Goal: Transaction & Acquisition: Obtain resource

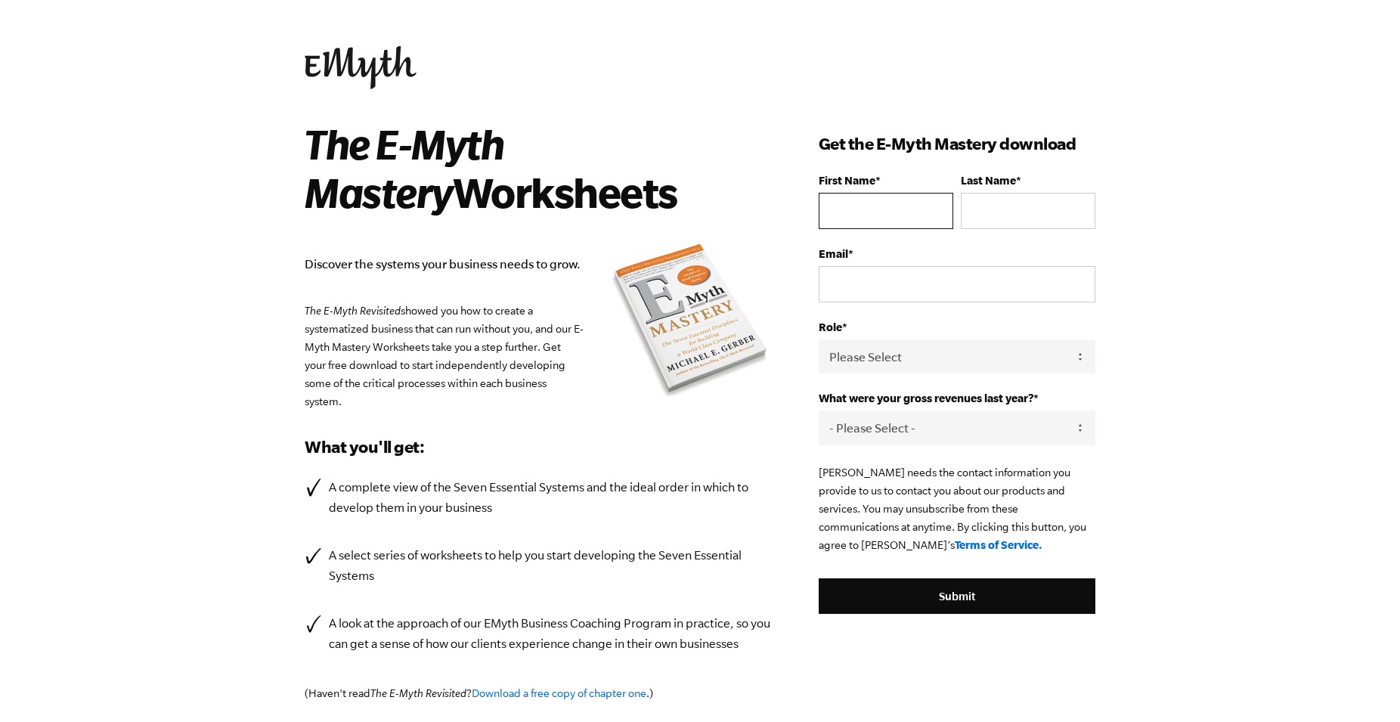
click at [828, 201] on input "First Name *" at bounding box center [885, 211] width 135 height 36
type input "[PERSON_NAME]"
type input "[EMAIL_ADDRESS][DOMAIN_NAME]"
click at [818, 339] on select "Please Select Owner Partner / Co-Owner Executive Employee / Other" at bounding box center [956, 356] width 277 height 34
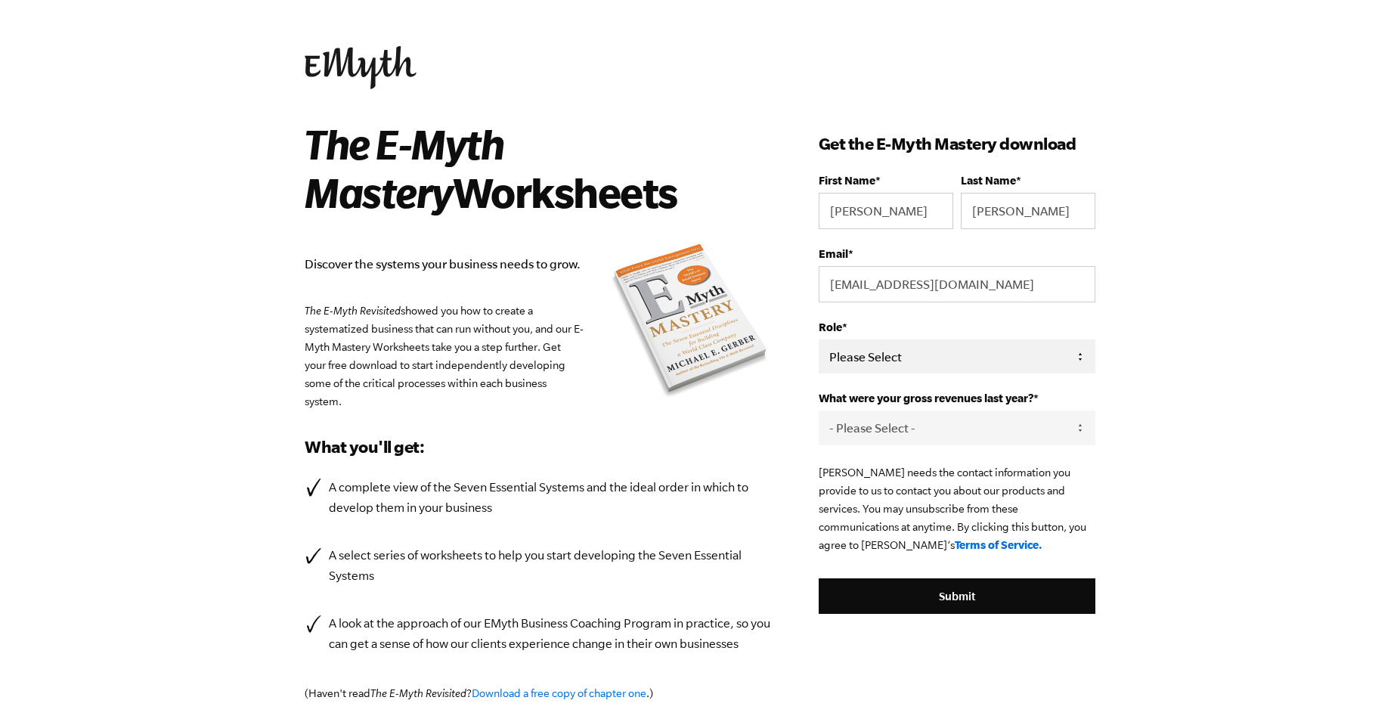
select select "Owner"
click option "Owner" at bounding box center [0, 0] width 0 height 0
click at [818, 410] on select "- Please Select - 0-75K 76-150K 151-275K 276-500K 501-750K 751-1M 1-2.5M 2.5-5M…" at bounding box center [956, 427] width 277 height 34
select select "76-150K"
click option "76-150K" at bounding box center [0, 0] width 0 height 0
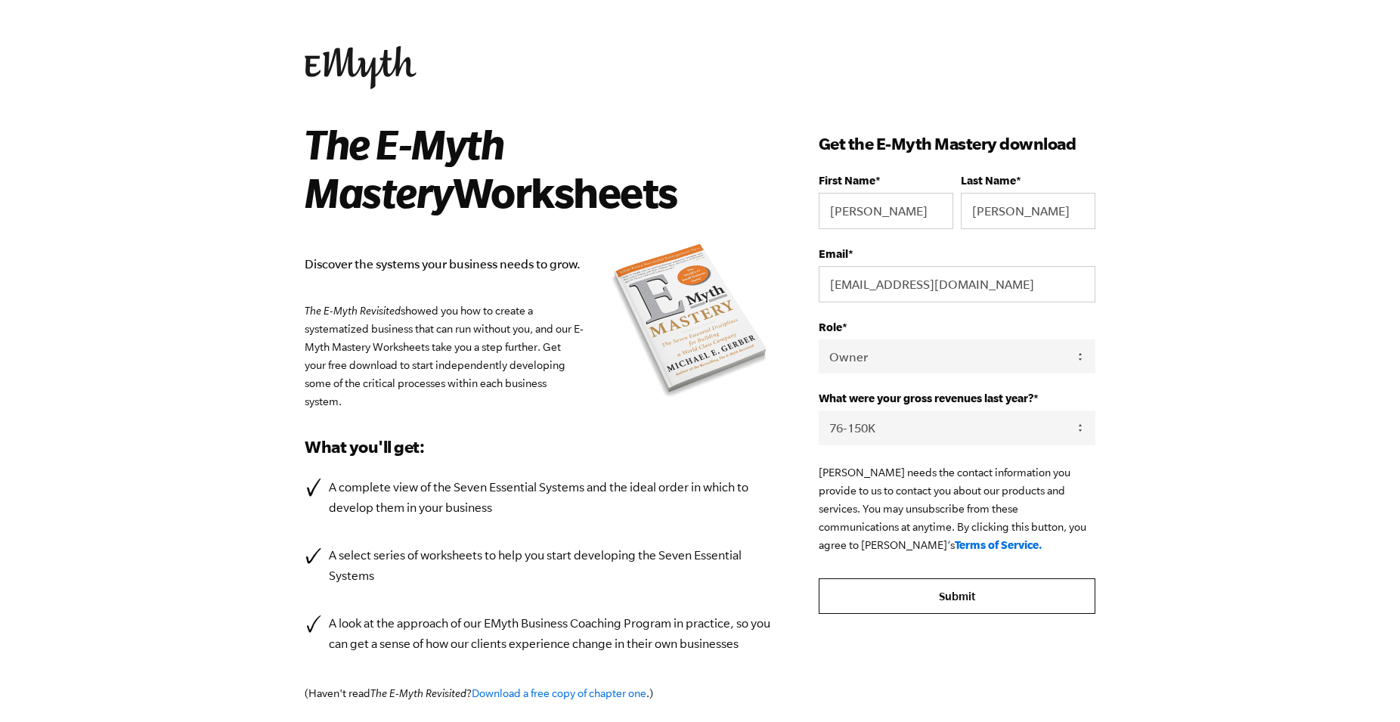
click at [975, 609] on input "Submit" at bounding box center [956, 596] width 277 height 36
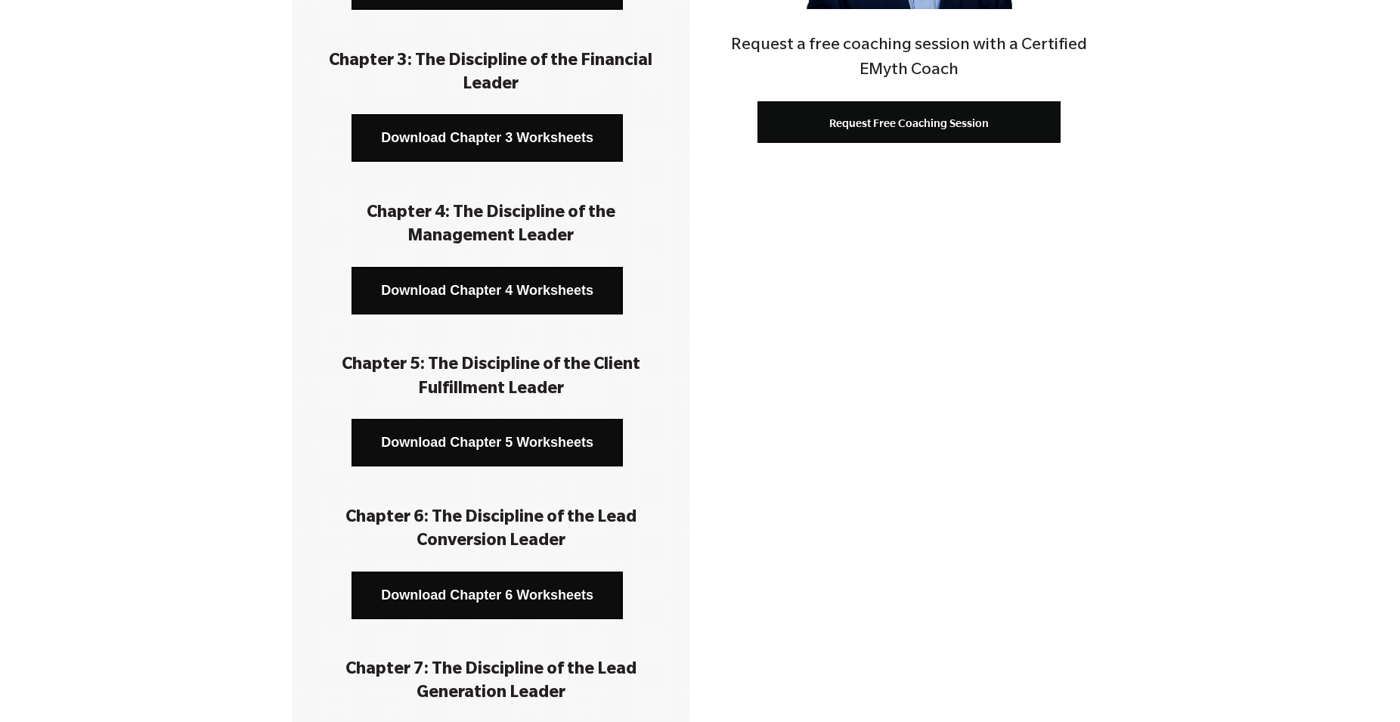
scroll to position [180, 0]
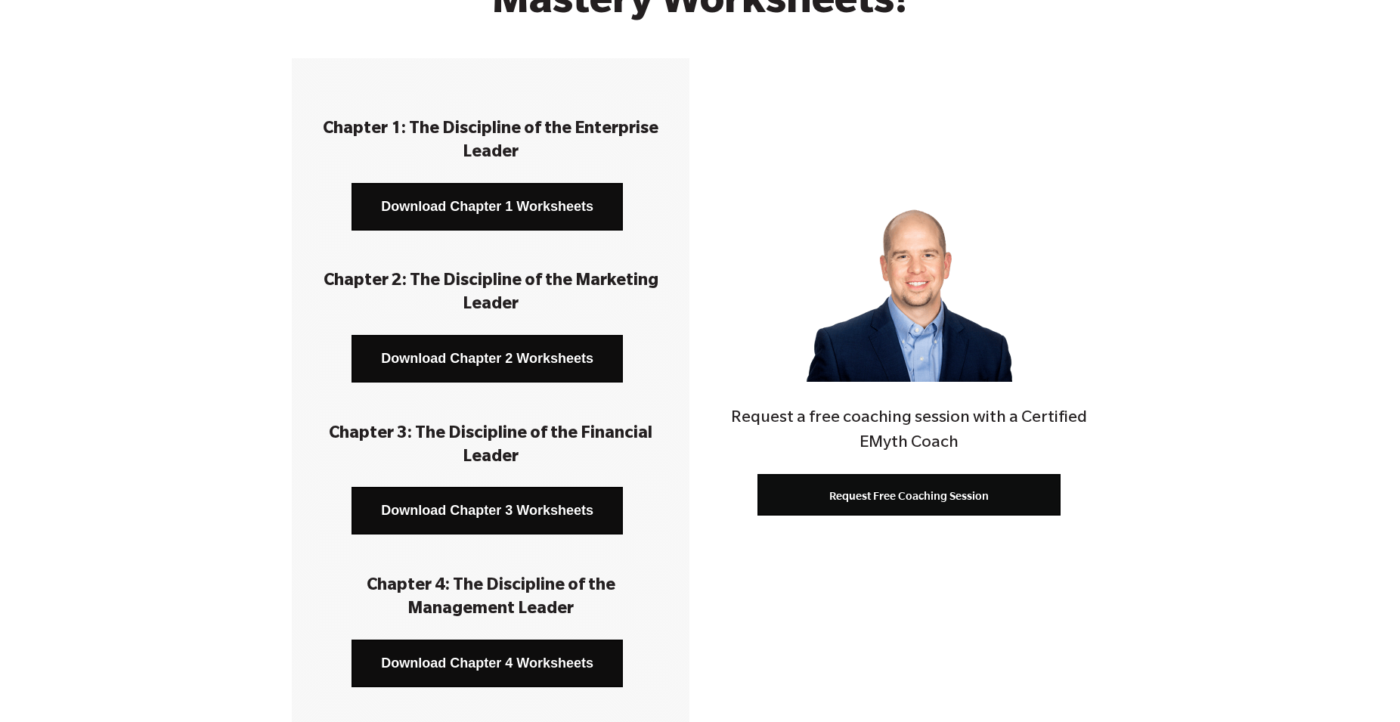
click at [465, 203] on link "Download Chapter 1 Worksheets" at bounding box center [486, 207] width 271 height 48
click at [576, 355] on link "Download Chapter 2 Worksheets" at bounding box center [486, 359] width 271 height 48
click at [535, 511] on link "Download Chapter 3 Worksheets" at bounding box center [486, 511] width 271 height 48
click at [537, 661] on link "Download Chapter 4 Worksheets" at bounding box center [486, 663] width 271 height 48
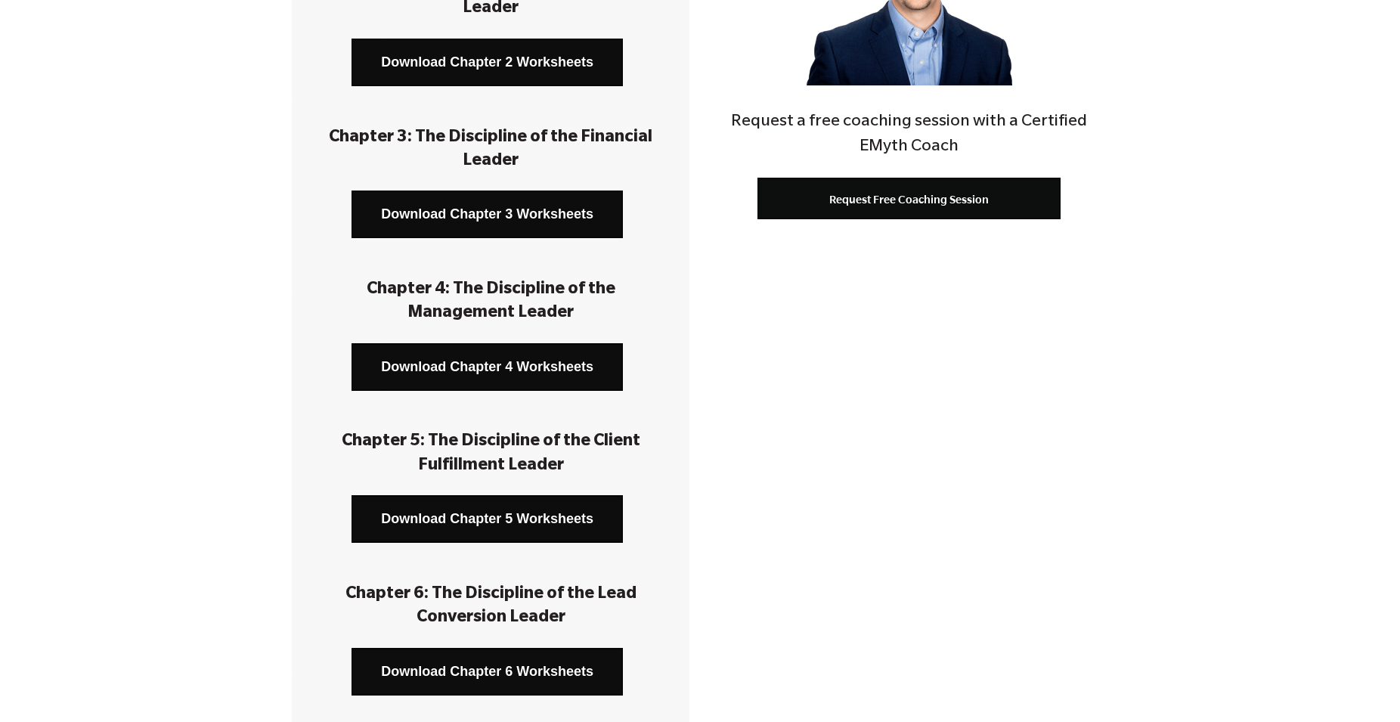
scroll to position [540, 0]
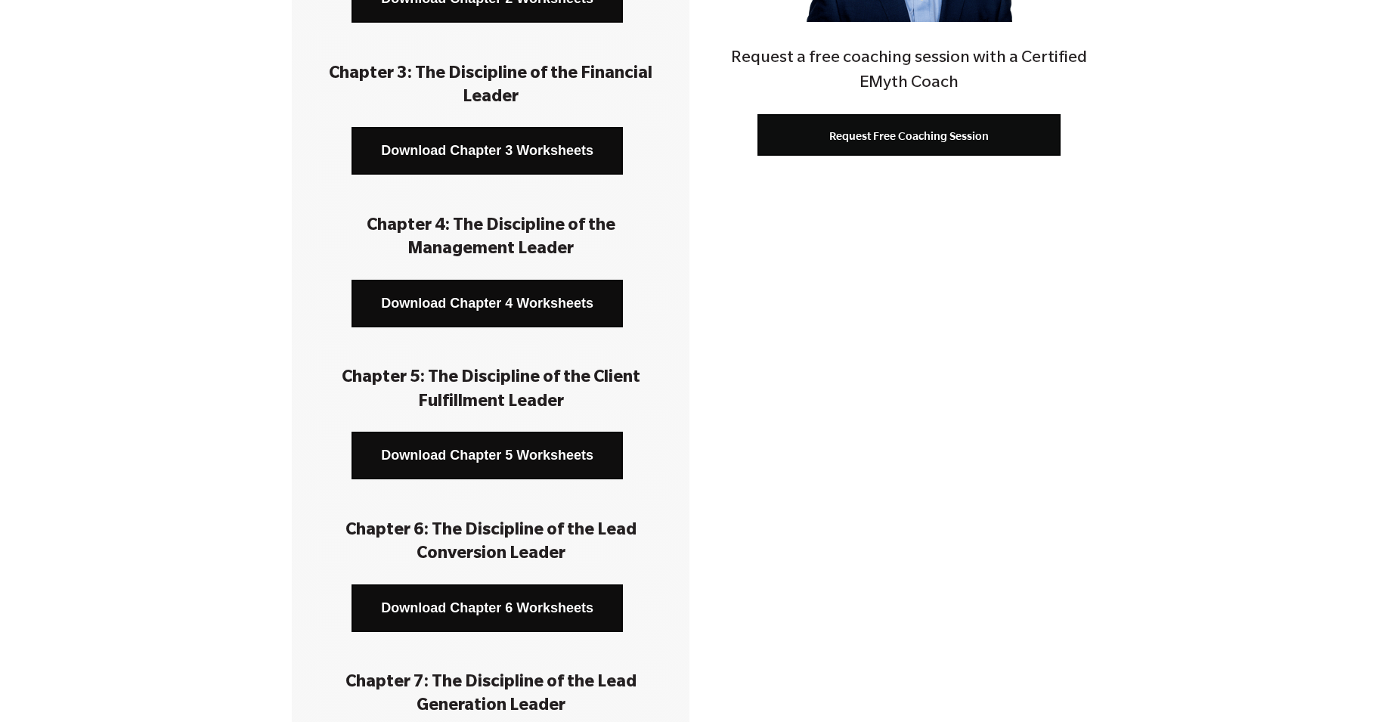
click at [515, 457] on link "Download Chapter 5 Worksheets" at bounding box center [486, 456] width 271 height 48
click at [513, 603] on link "Download Chapter 6 Worksheets" at bounding box center [486, 608] width 271 height 48
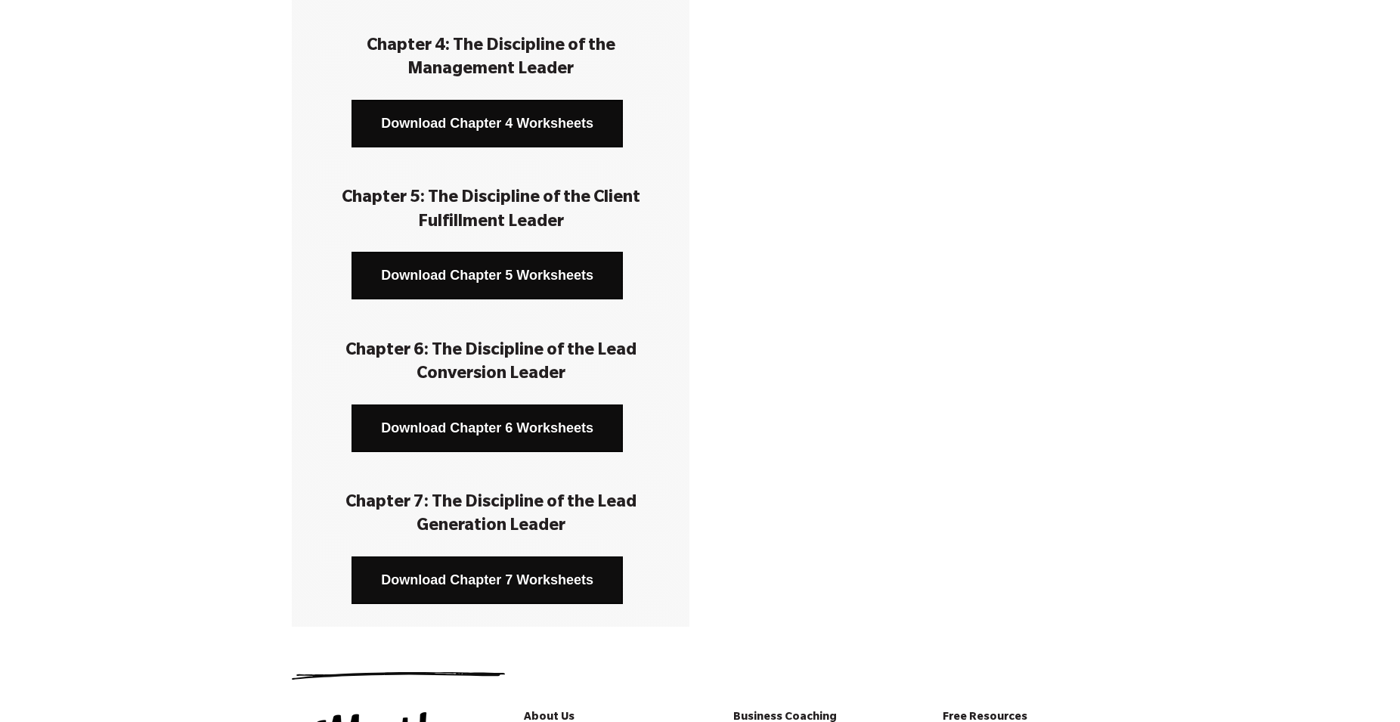
click at [487, 583] on link "Download Chapter 7 Worksheets" at bounding box center [486, 580] width 271 height 48
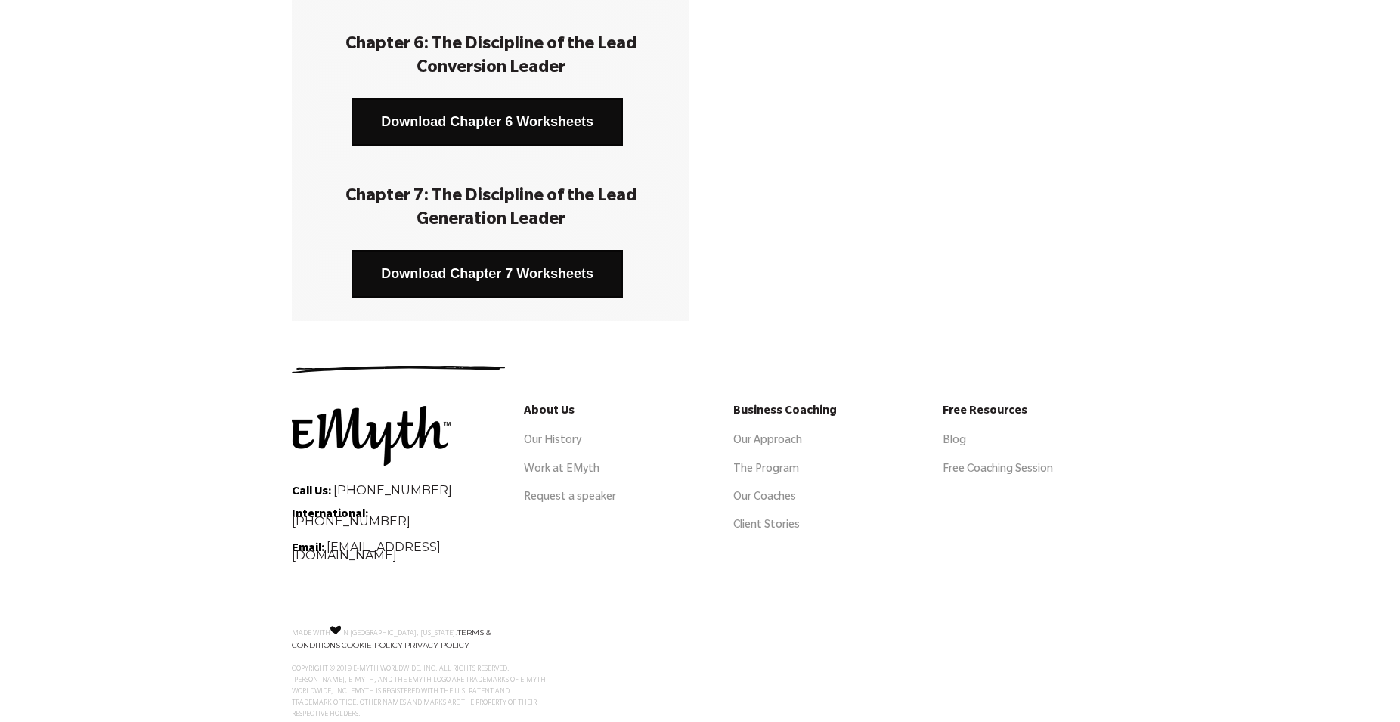
scroll to position [1041, 0]
